Goal: Information Seeking & Learning: Find contact information

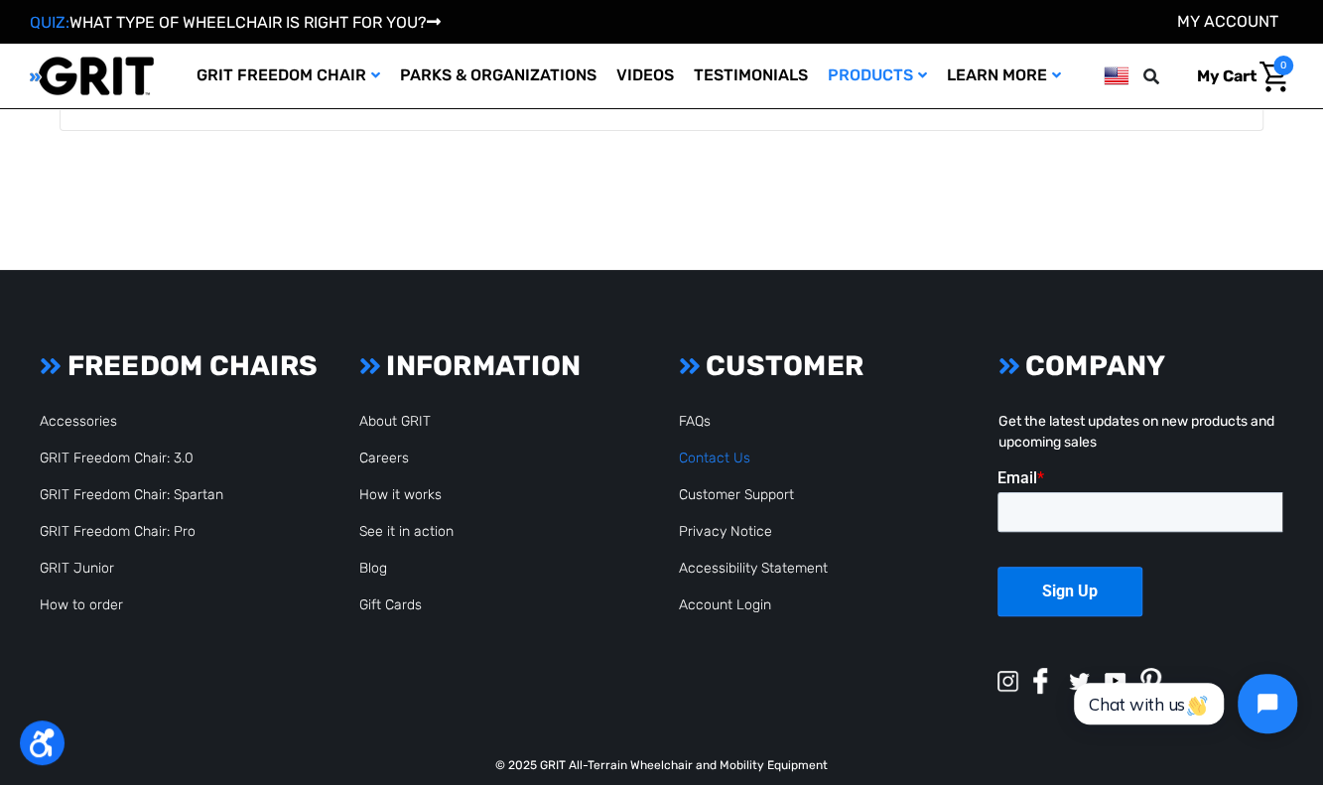
click at [724, 450] on link "Contact Us" at bounding box center [714, 458] width 71 height 17
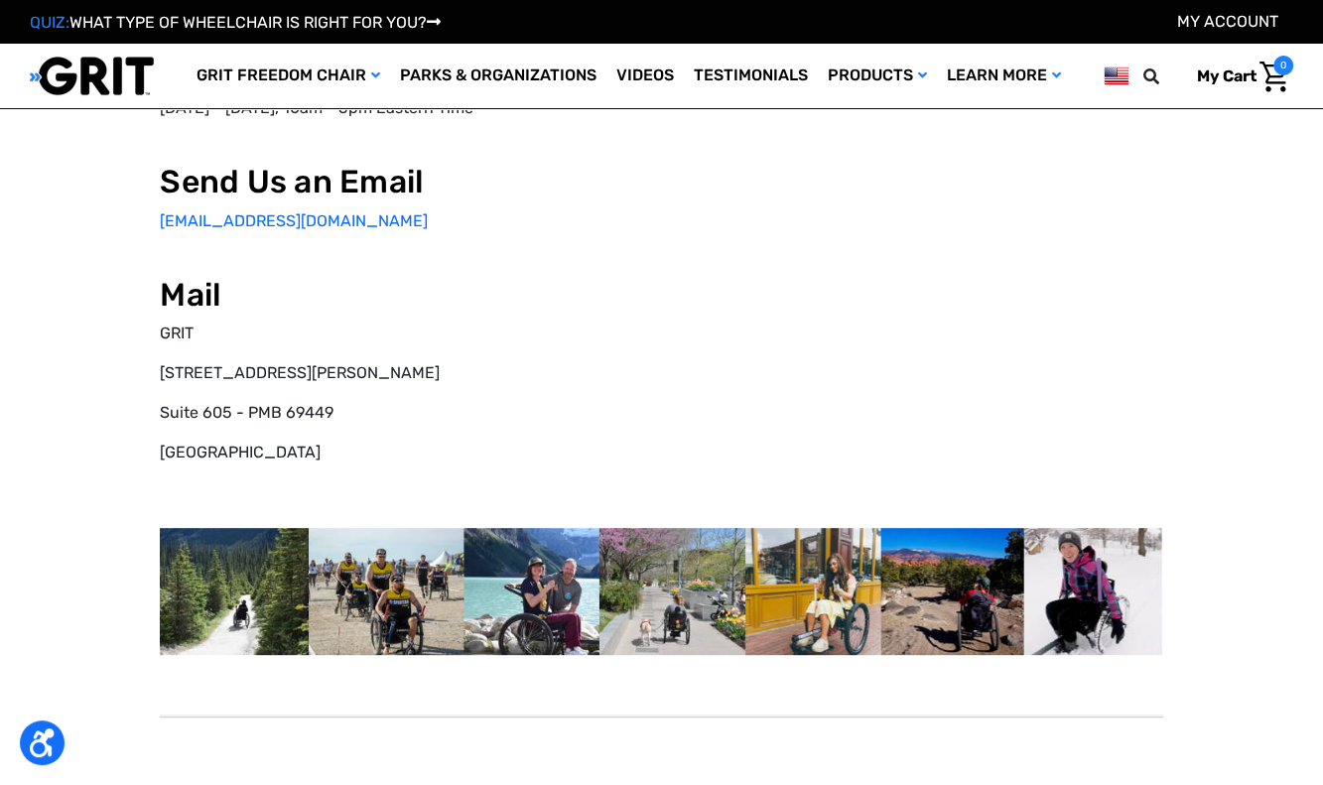
select select "US"
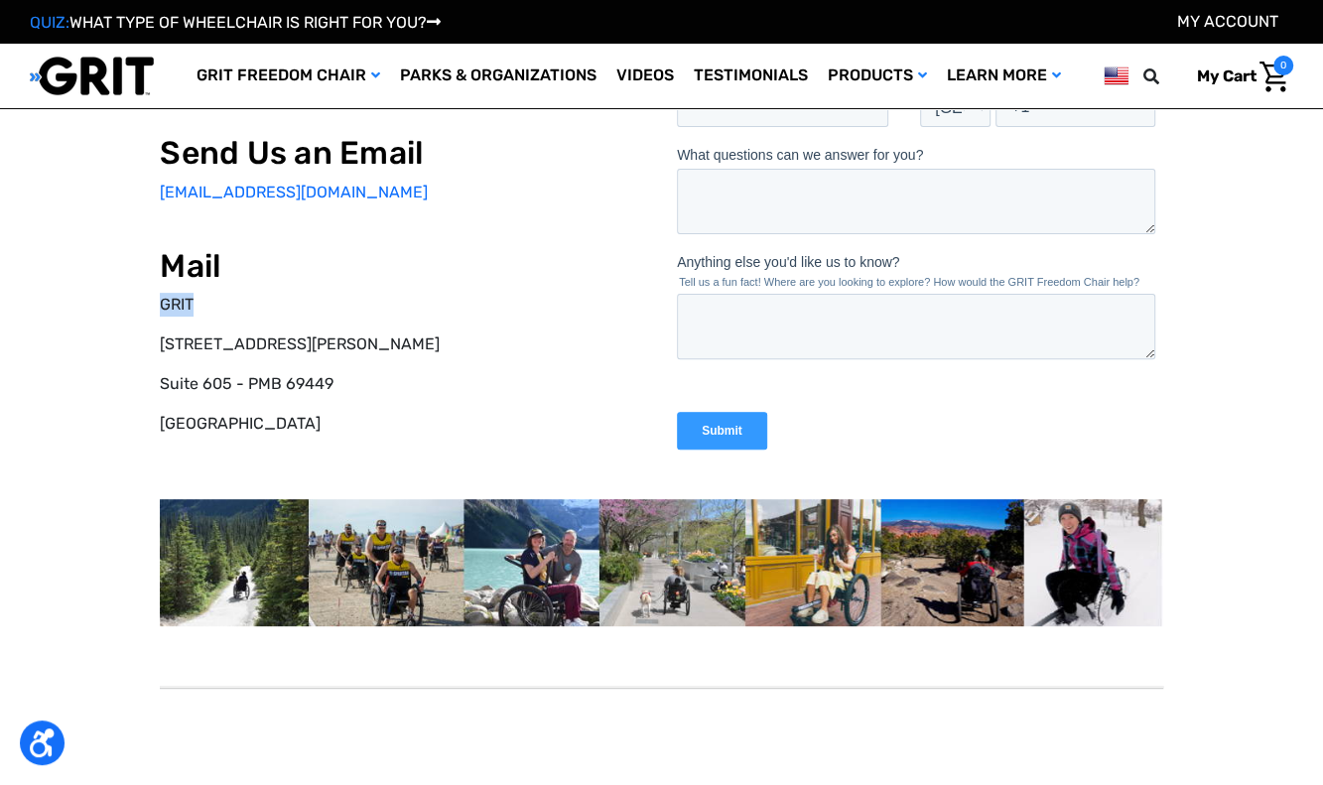
drag, startPoint x: 204, startPoint y: 301, endPoint x: 162, endPoint y: 301, distance: 42.7
click at [162, 301] on p "GRIT" at bounding box center [403, 305] width 486 height 24
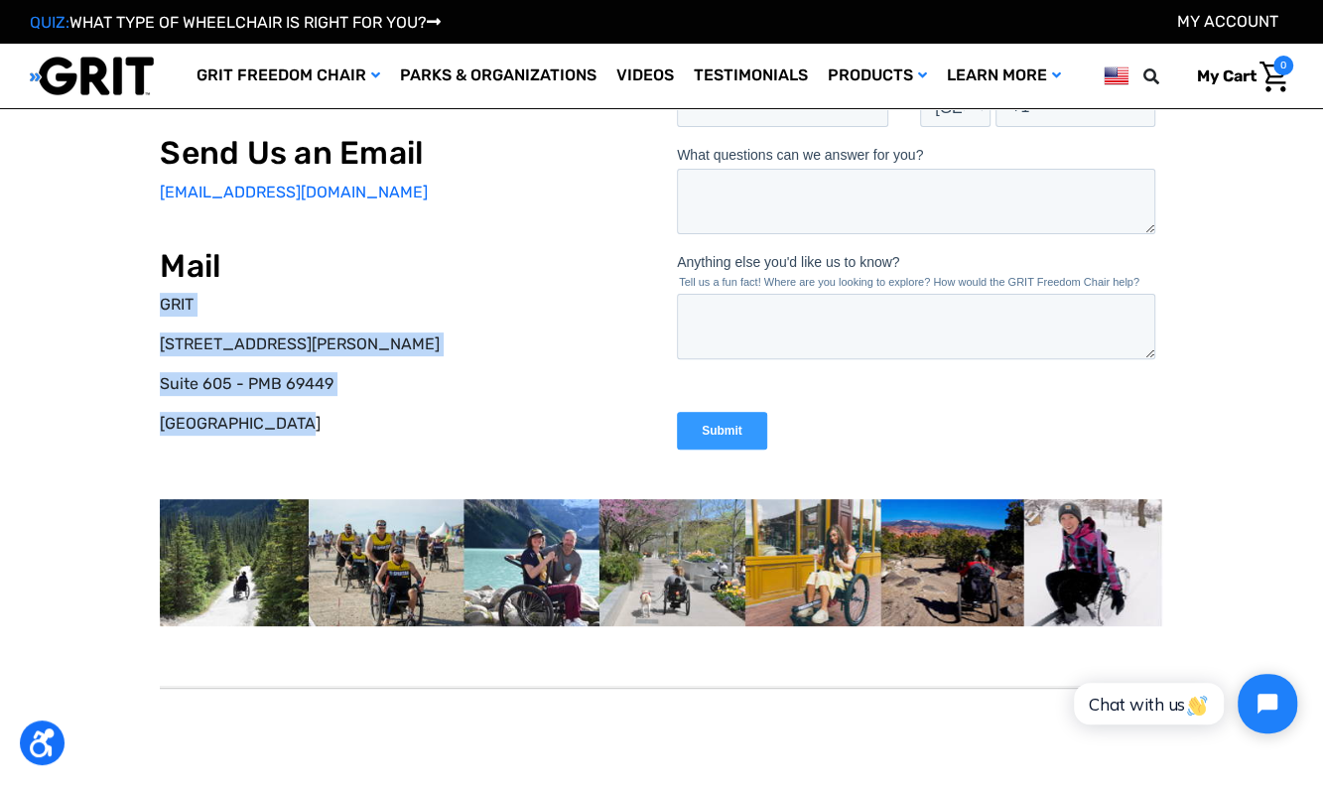
drag, startPoint x: 319, startPoint y: 429, endPoint x: 158, endPoint y: 311, distance: 199.5
click at [158, 311] on div "Call Us on the Phone 877-345-4748 Monday - Friday, 10am - 5pm Eastern Time Send…" at bounding box center [661, 305] width 1253 height 830
drag, startPoint x: 158, startPoint y: 311, endPoint x: 261, endPoint y: 348, distance: 109.9
copy div "GRIT 68 Harrison Avenue Suite 605 - PMB 69449 Boston, MA 02111"
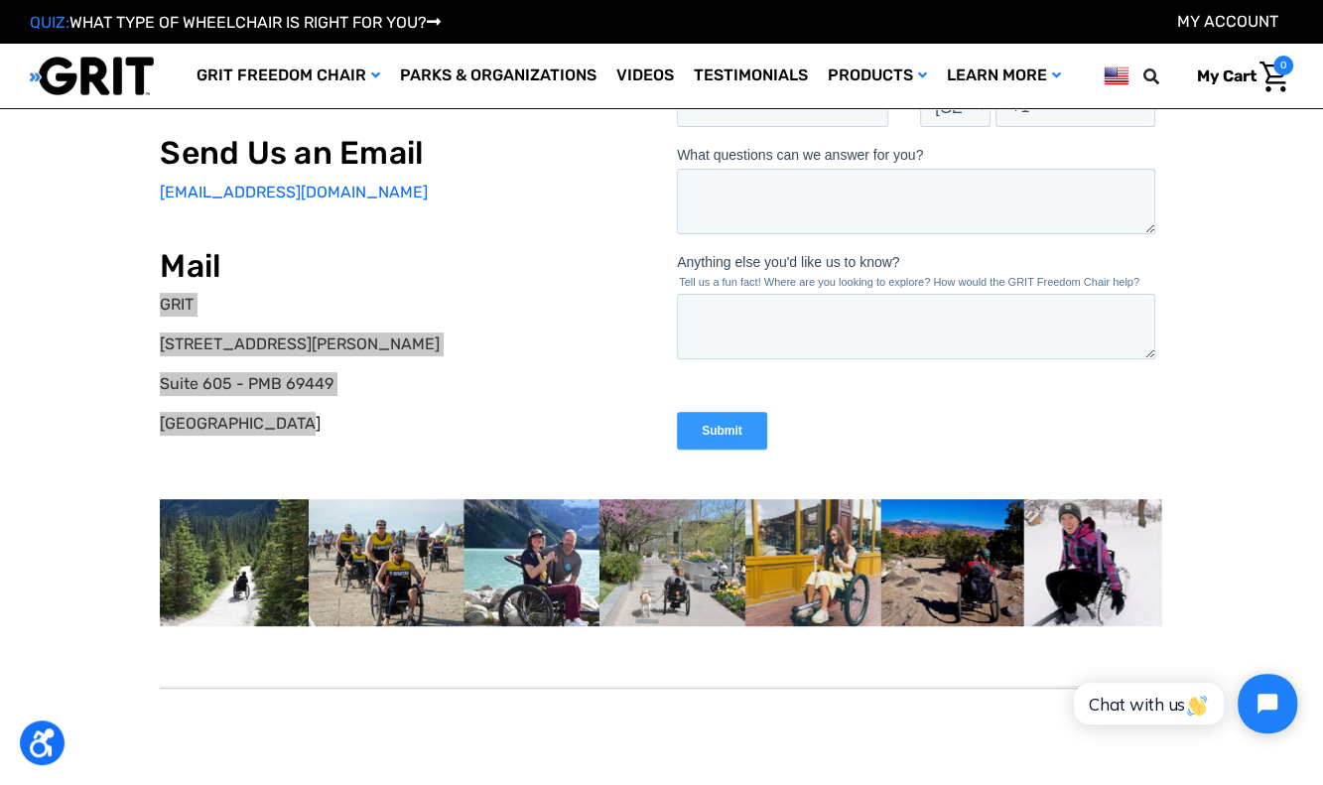
click at [963, 374] on fieldset "Anything else you'd like us to know? Tell us a fun fact! Where are you looking …" at bounding box center [919, 314] width 486 height 125
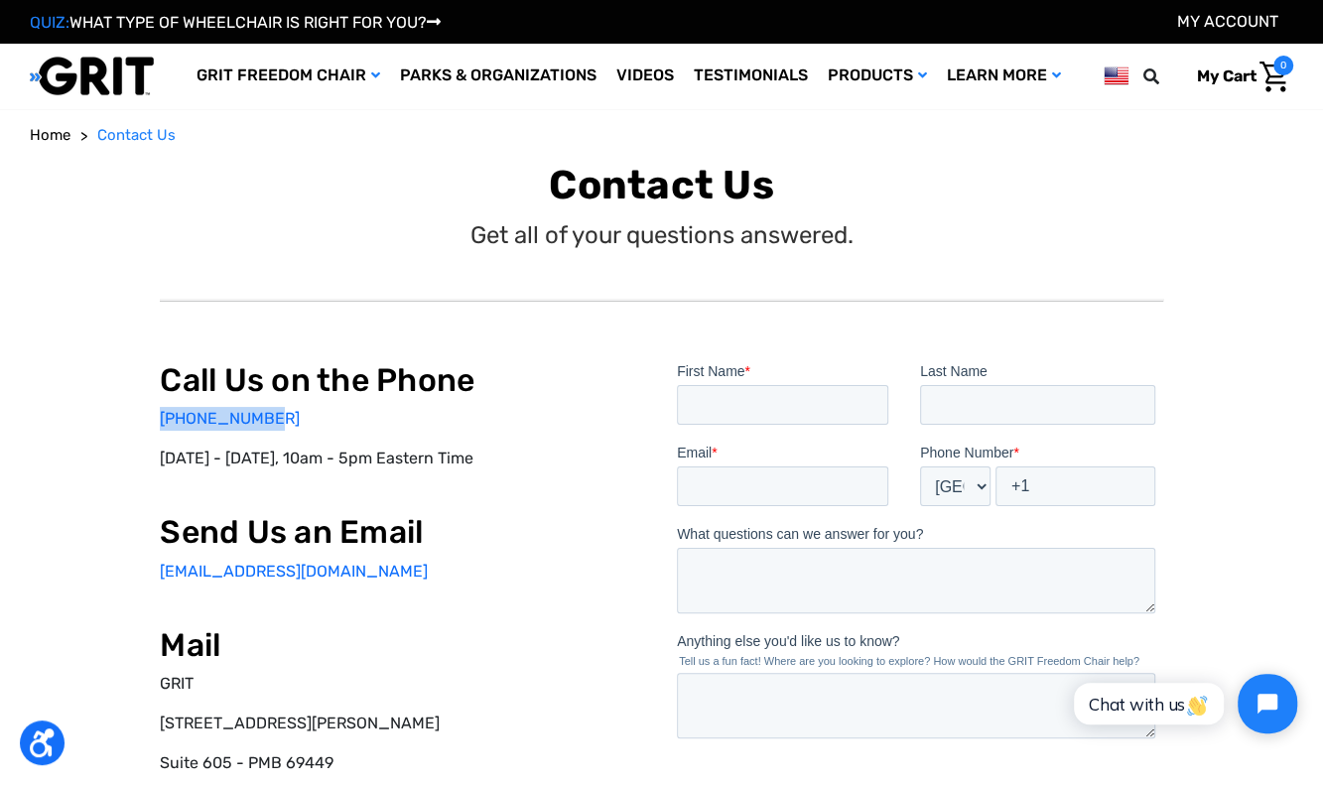
drag, startPoint x: 277, startPoint y: 419, endPoint x: 161, endPoint y: 429, distance: 116.5
click at [161, 429] on p "877-345-4748" at bounding box center [403, 419] width 486 height 24
drag, startPoint x: 161, startPoint y: 429, endPoint x: 195, endPoint y: 429, distance: 33.7
copy link "877-345-4748"
